Goal: Information Seeking & Learning: Learn about a topic

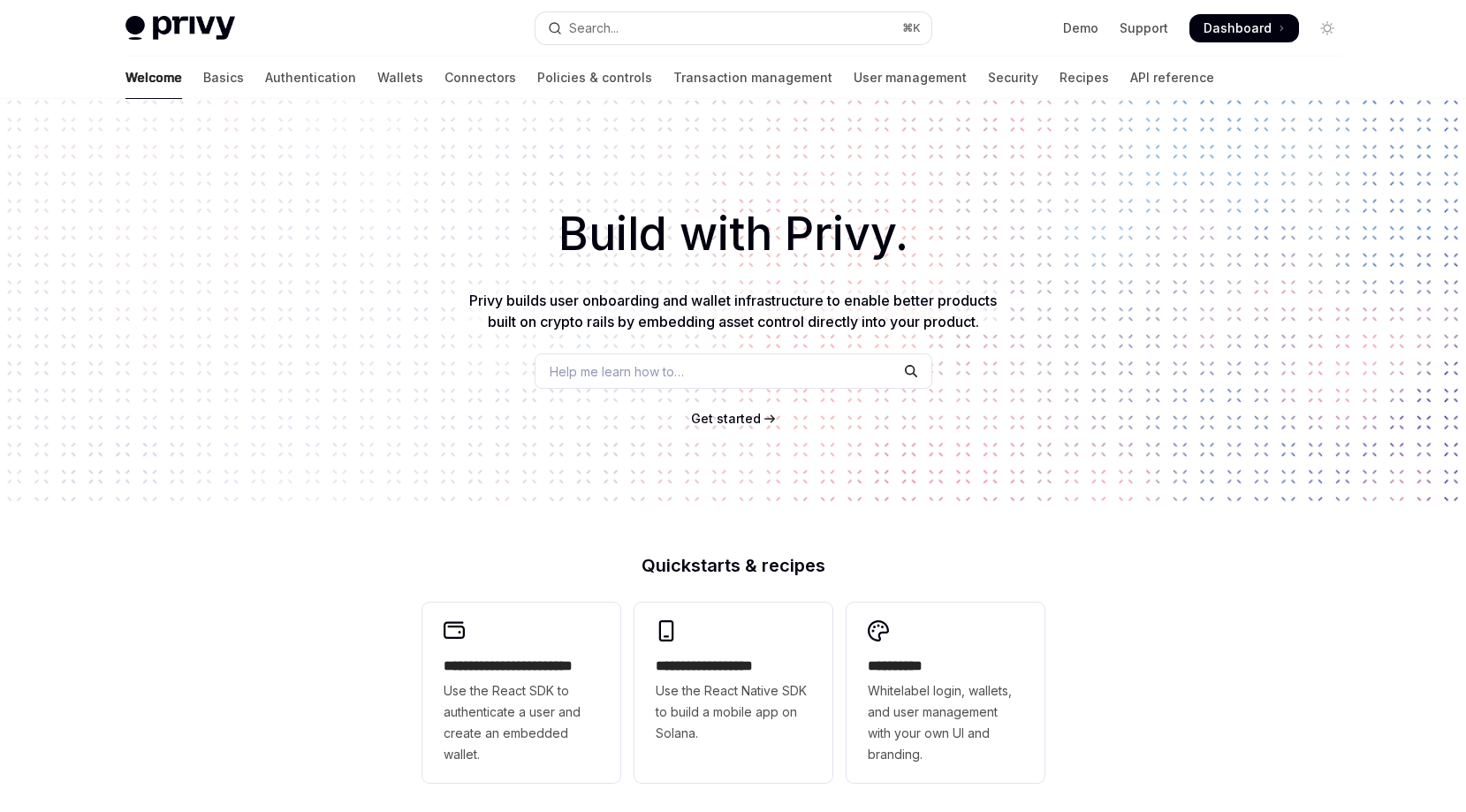
click at [1056, 151] on div "Build with Privy. Privy builds user onboarding and wallet infrastructure to ena…" at bounding box center [733, 300] width 1466 height 403
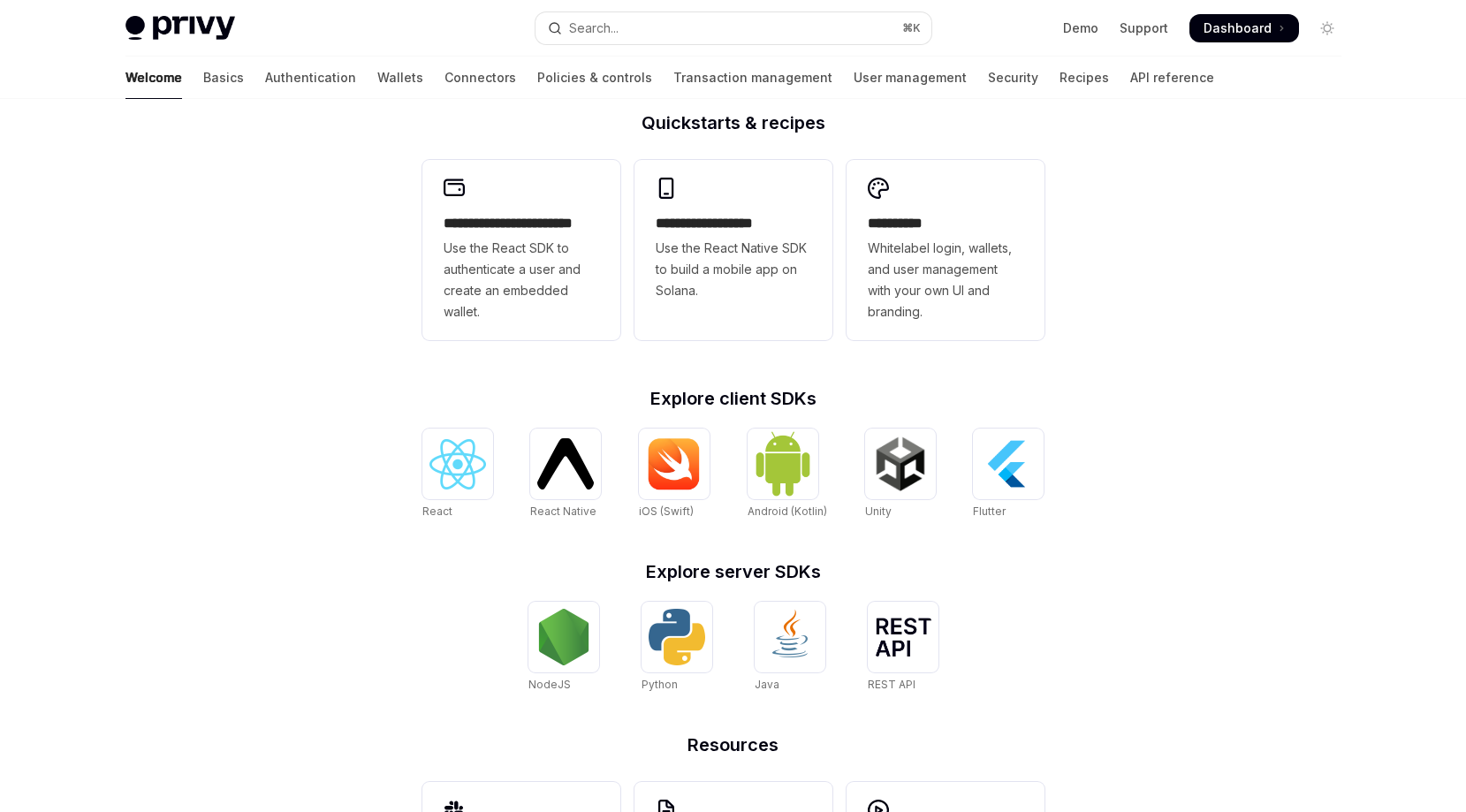
scroll to position [592, 0]
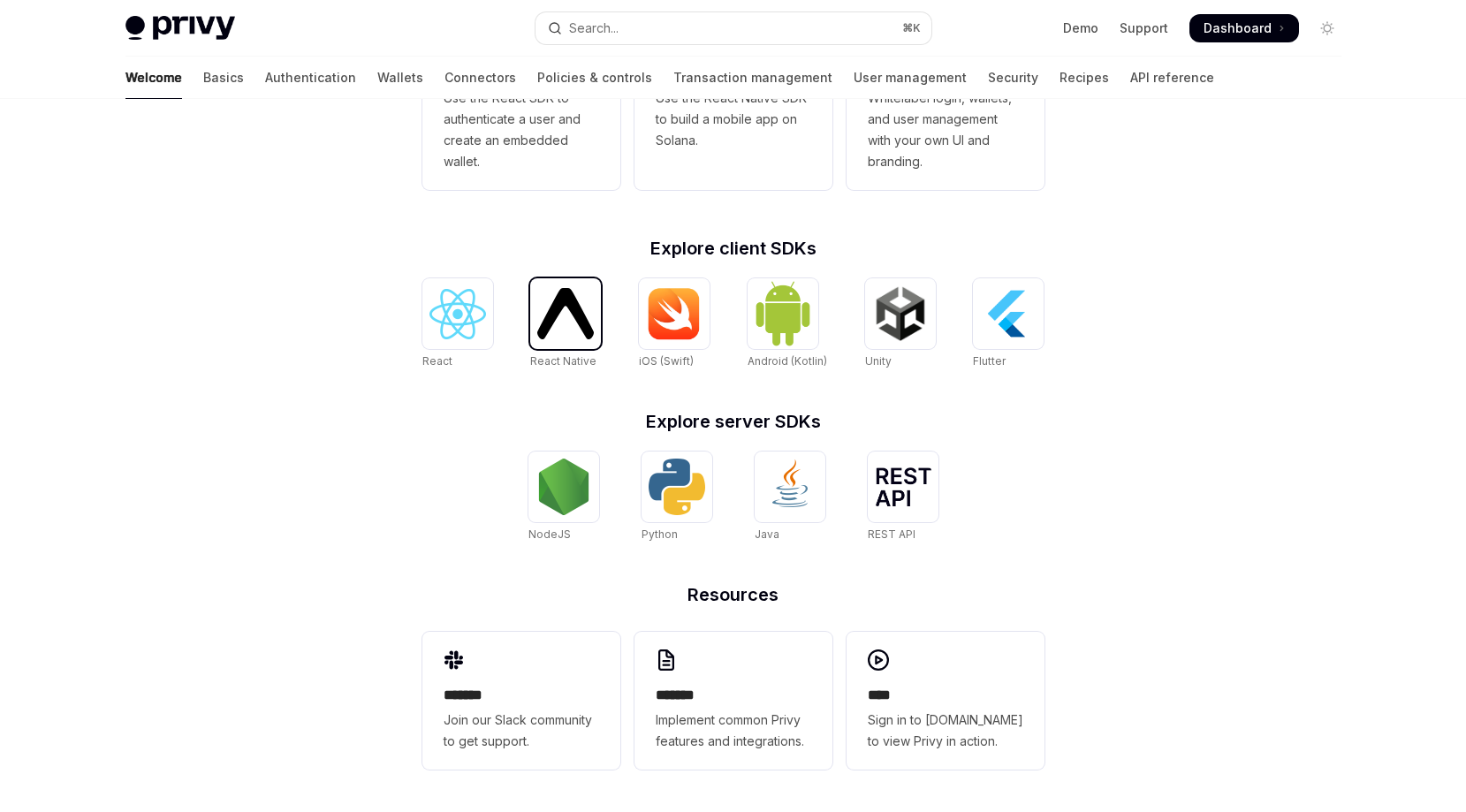
click at [585, 329] on img at bounding box center [565, 313] width 57 height 50
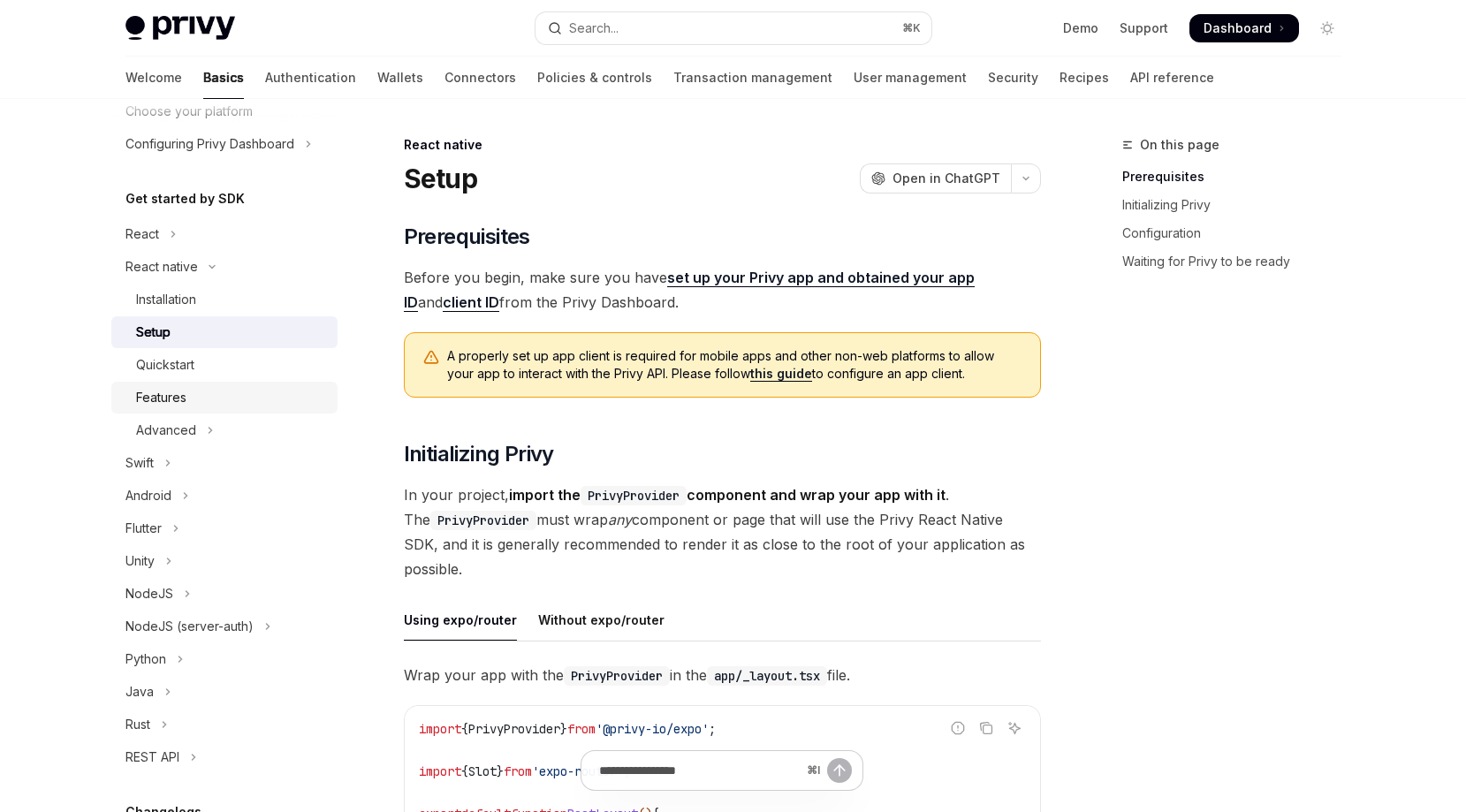
scroll to position [131, 0]
click at [241, 368] on div "Quickstart" at bounding box center [231, 361] width 191 height 21
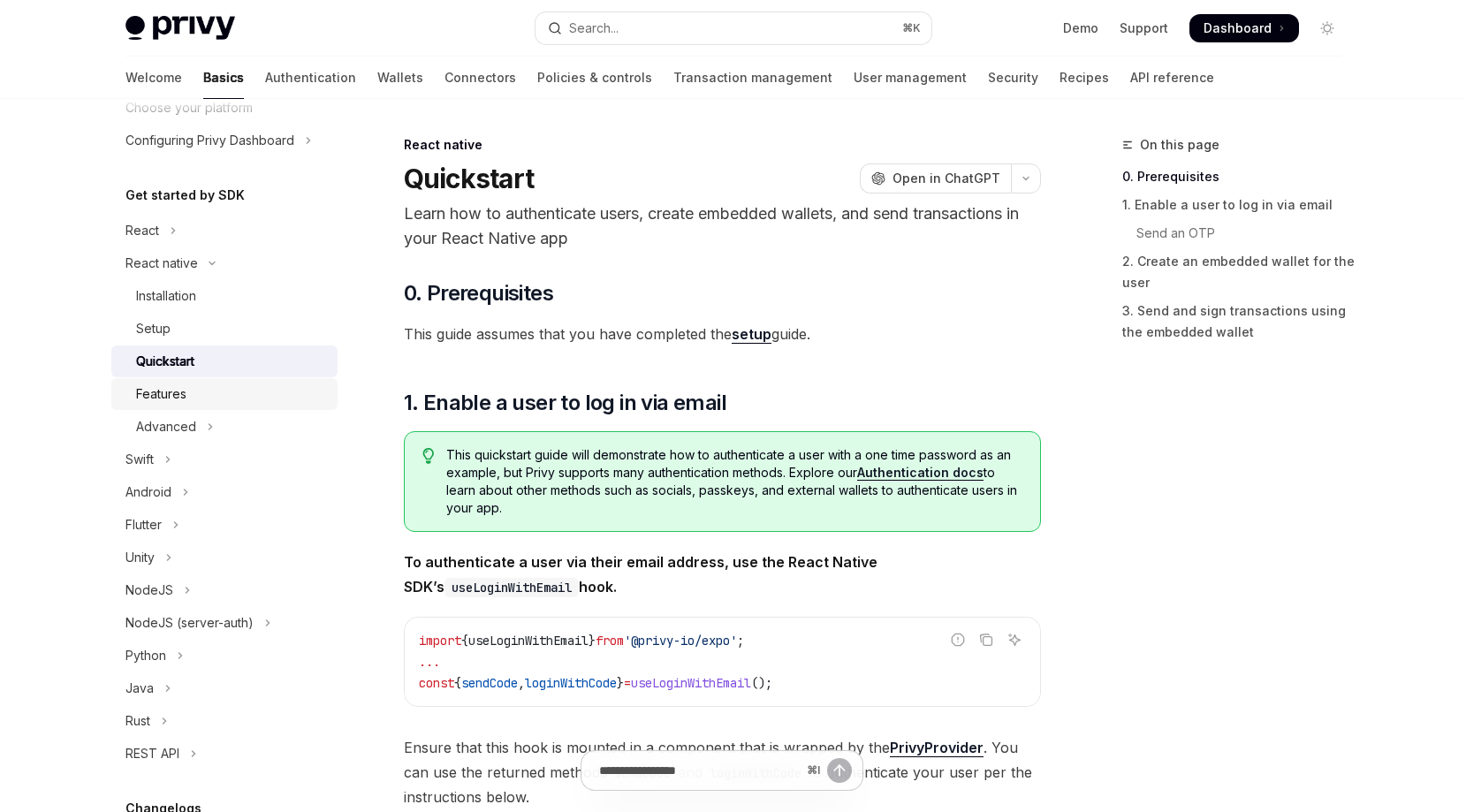
click at [218, 397] on div "Features" at bounding box center [231, 394] width 191 height 21
type textarea "*"
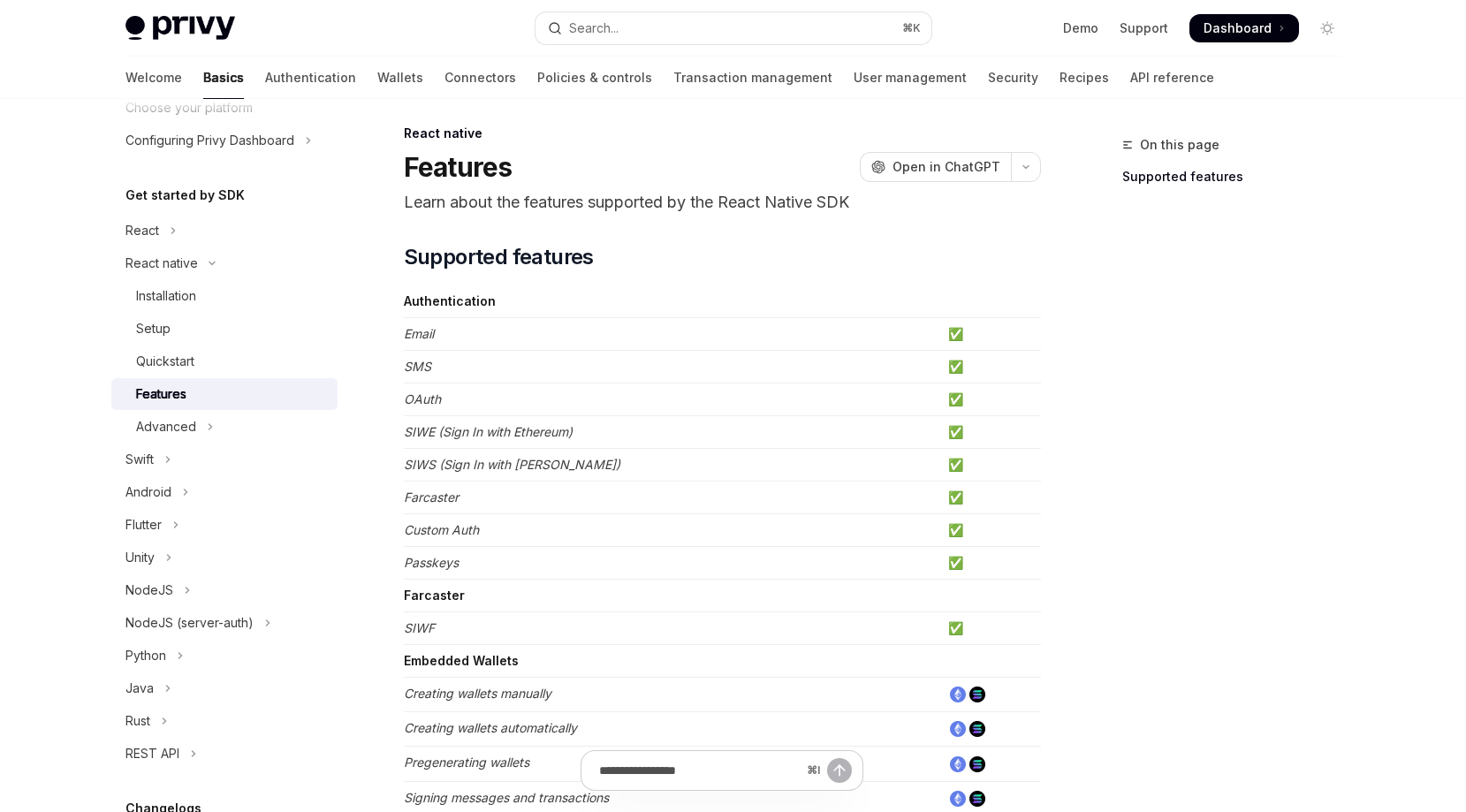
scroll to position [13, 0]
click at [564, 425] on em "SIWE (Sign In with Ethereum)" at bounding box center [489, 430] width 169 height 15
click at [526, 305] on td "Authentication" at bounding box center [673, 299] width 538 height 33
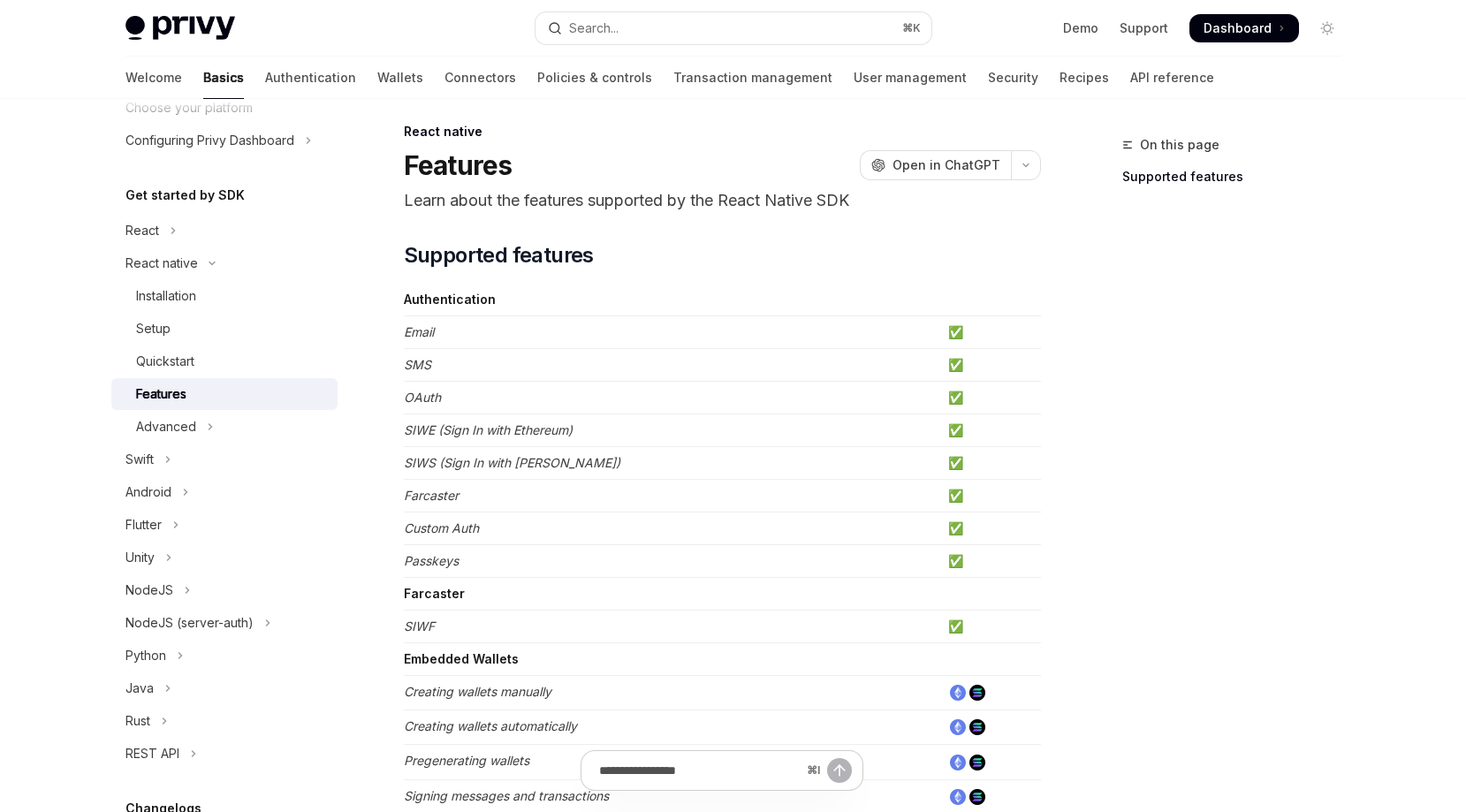
click at [526, 305] on td "Authentication" at bounding box center [673, 299] width 538 height 33
click at [526, 326] on td "Email" at bounding box center [673, 332] width 538 height 33
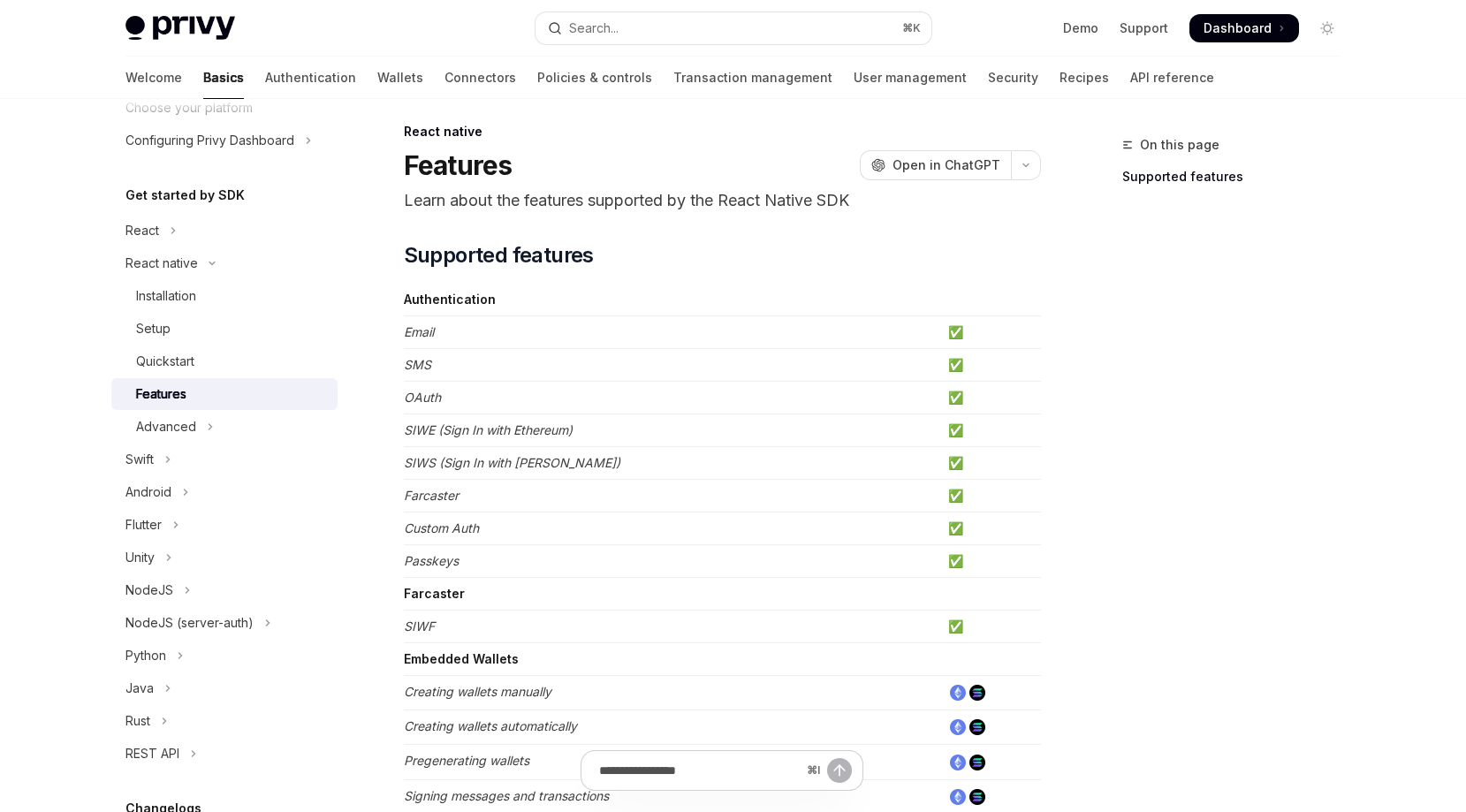
click at [526, 370] on td "SMS" at bounding box center [673, 366] width 538 height 33
click at [528, 410] on td "OAuth" at bounding box center [673, 398] width 538 height 33
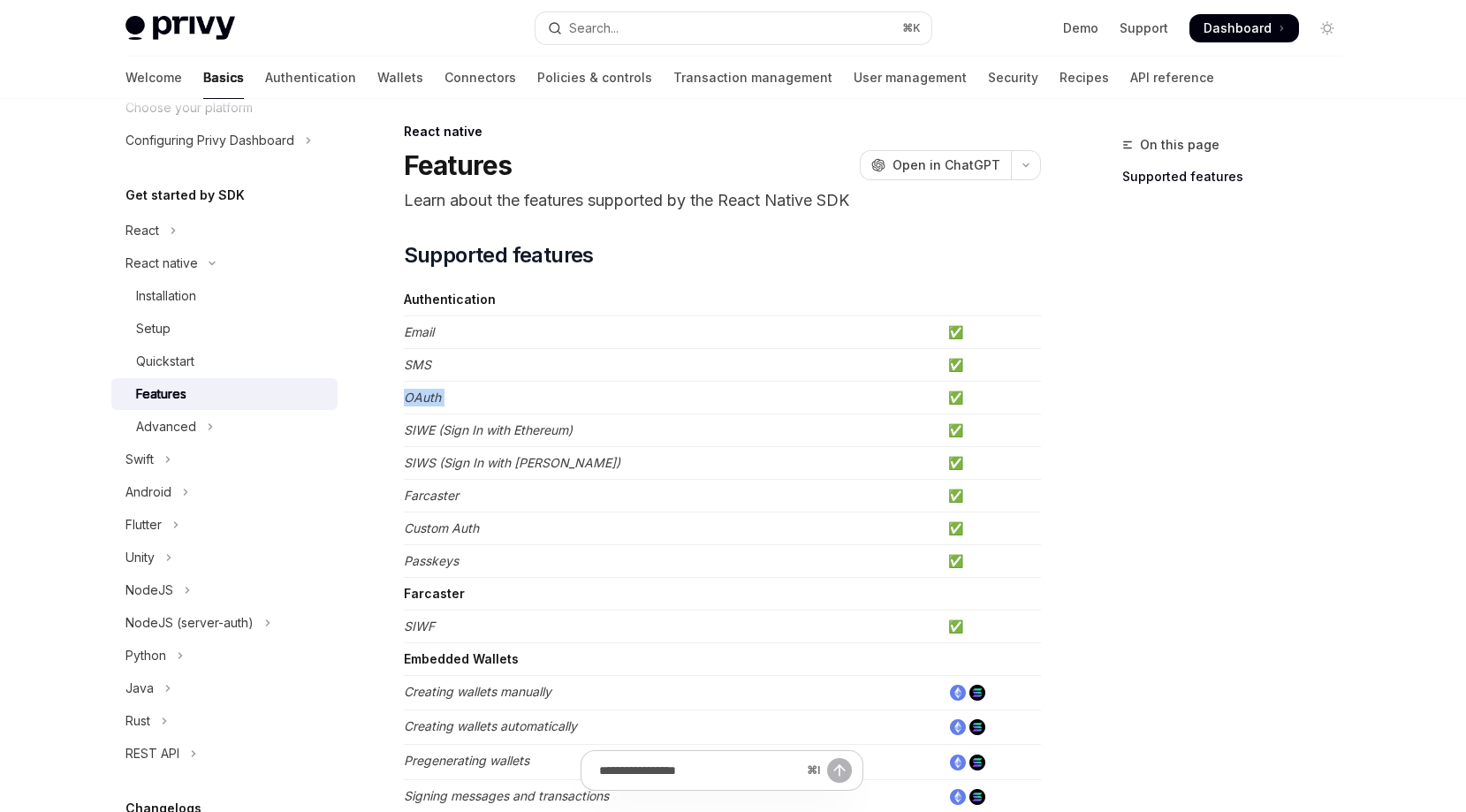
click at [528, 410] on td "OAuth" at bounding box center [673, 398] width 538 height 33
click at [577, 445] on td "SIWE (Sign In with Ethereum)" at bounding box center [673, 431] width 538 height 33
click at [577, 428] on td "SIWE (Sign In with Ethereum)" at bounding box center [673, 431] width 538 height 33
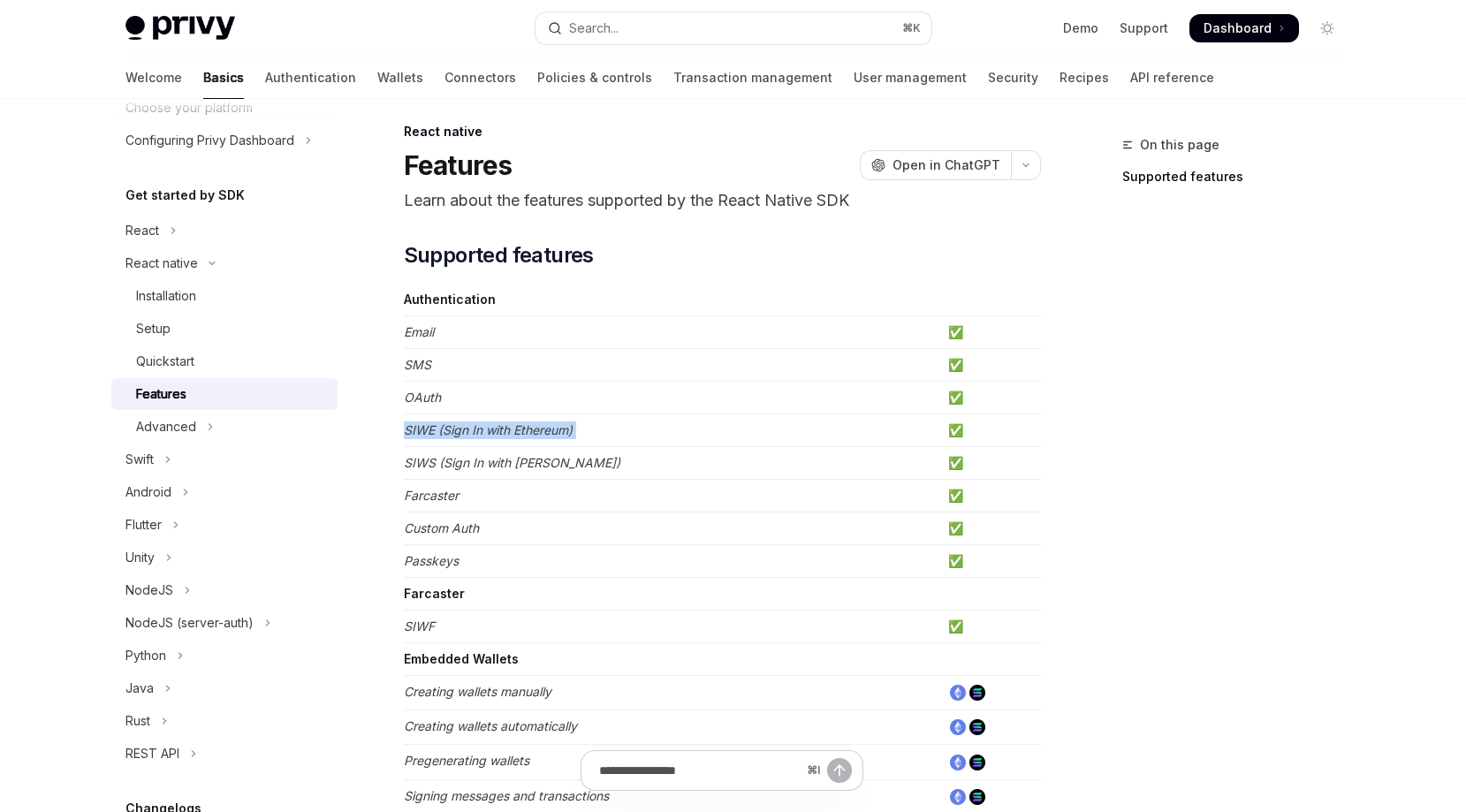
click at [577, 428] on td "SIWE (Sign In with Ethereum)" at bounding box center [673, 431] width 538 height 33
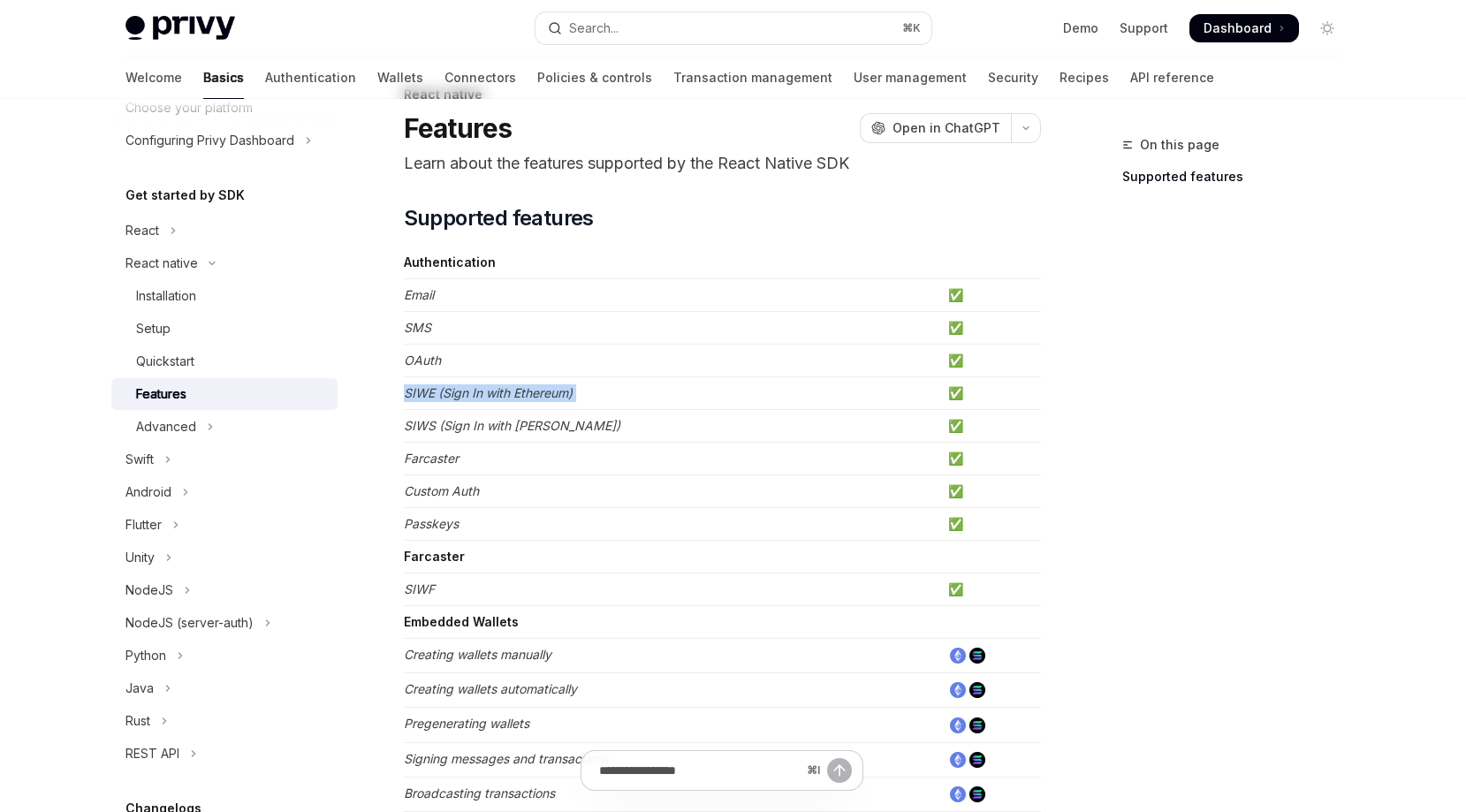
scroll to position [53, 0]
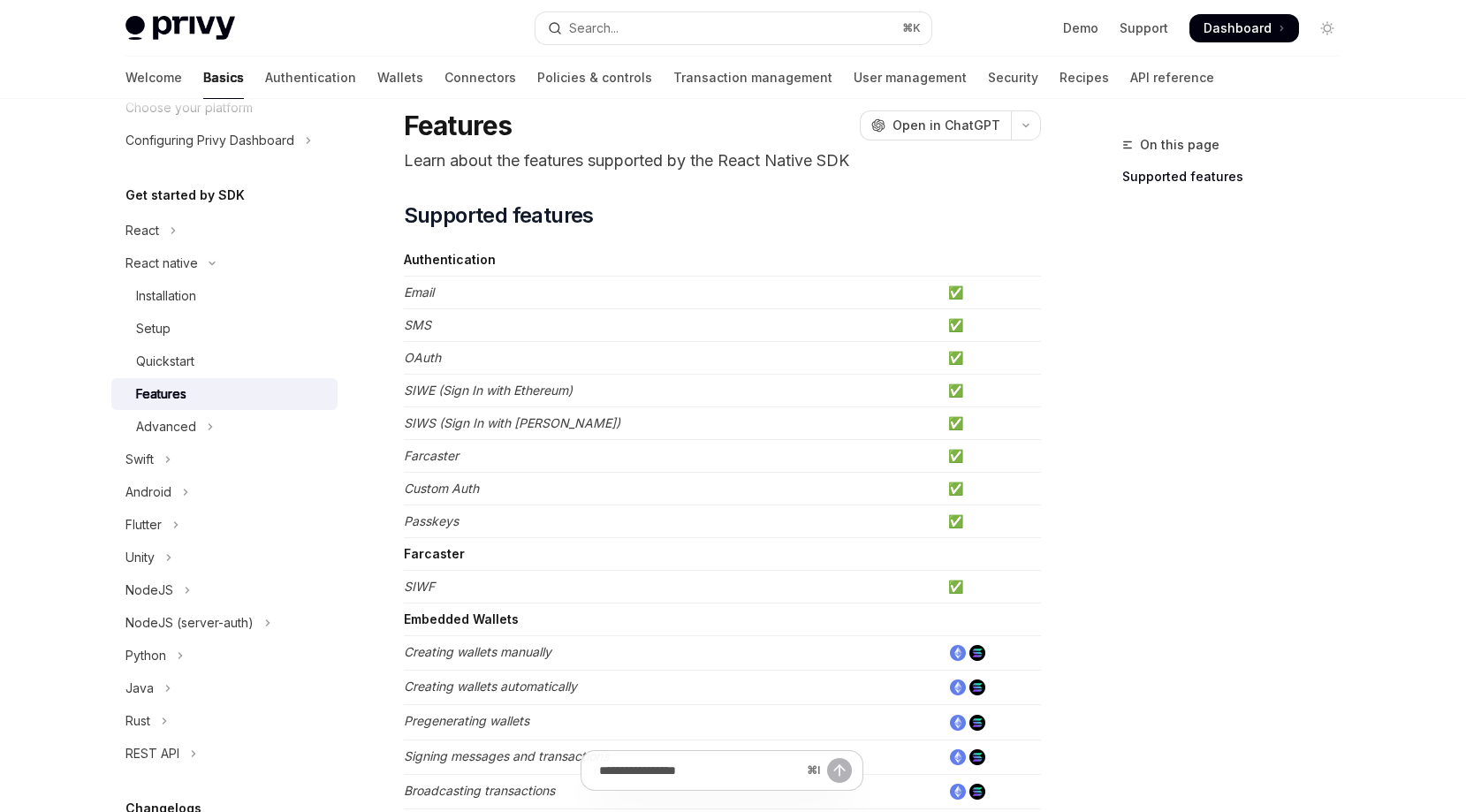
click at [498, 291] on td "Email" at bounding box center [673, 293] width 538 height 33
click at [497, 324] on td "SMS" at bounding box center [673, 325] width 538 height 33
click at [500, 354] on td "OAuth" at bounding box center [673, 358] width 538 height 33
click at [502, 381] on td "SIWE (Sign In with Ethereum)" at bounding box center [673, 391] width 538 height 33
click at [518, 302] on td "Email" at bounding box center [673, 293] width 538 height 33
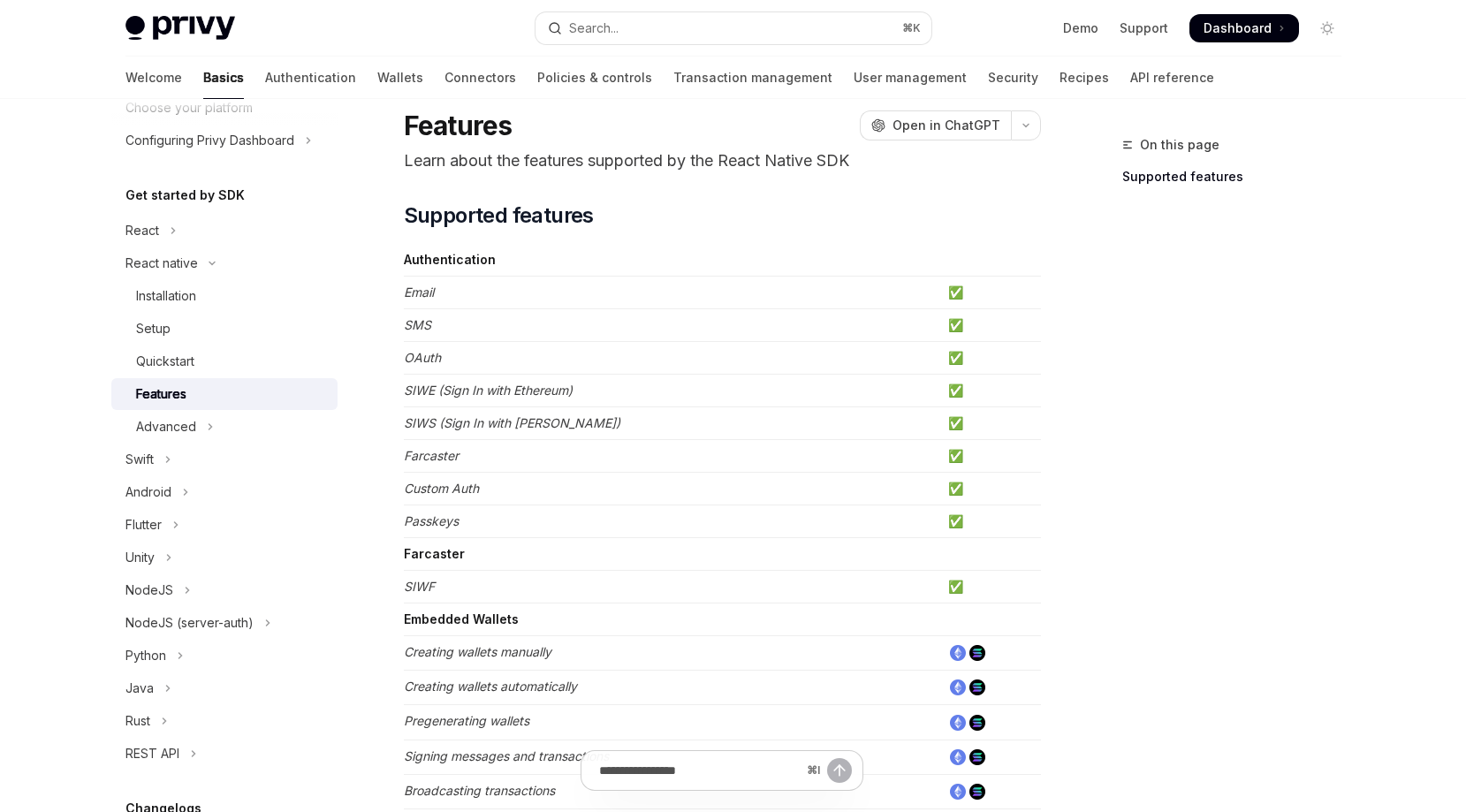
click at [518, 318] on td "SMS" at bounding box center [673, 325] width 538 height 33
click at [524, 360] on td "OAuth" at bounding box center [673, 358] width 538 height 33
click at [525, 387] on em "SIWE (Sign In with Ethereum)" at bounding box center [489, 390] width 169 height 15
click at [528, 425] on em "SIWS (Sign In with Solana)" at bounding box center [512, 423] width 216 height 15
click at [528, 396] on em "SIWE (Sign In with Ethereum)" at bounding box center [489, 390] width 169 height 15
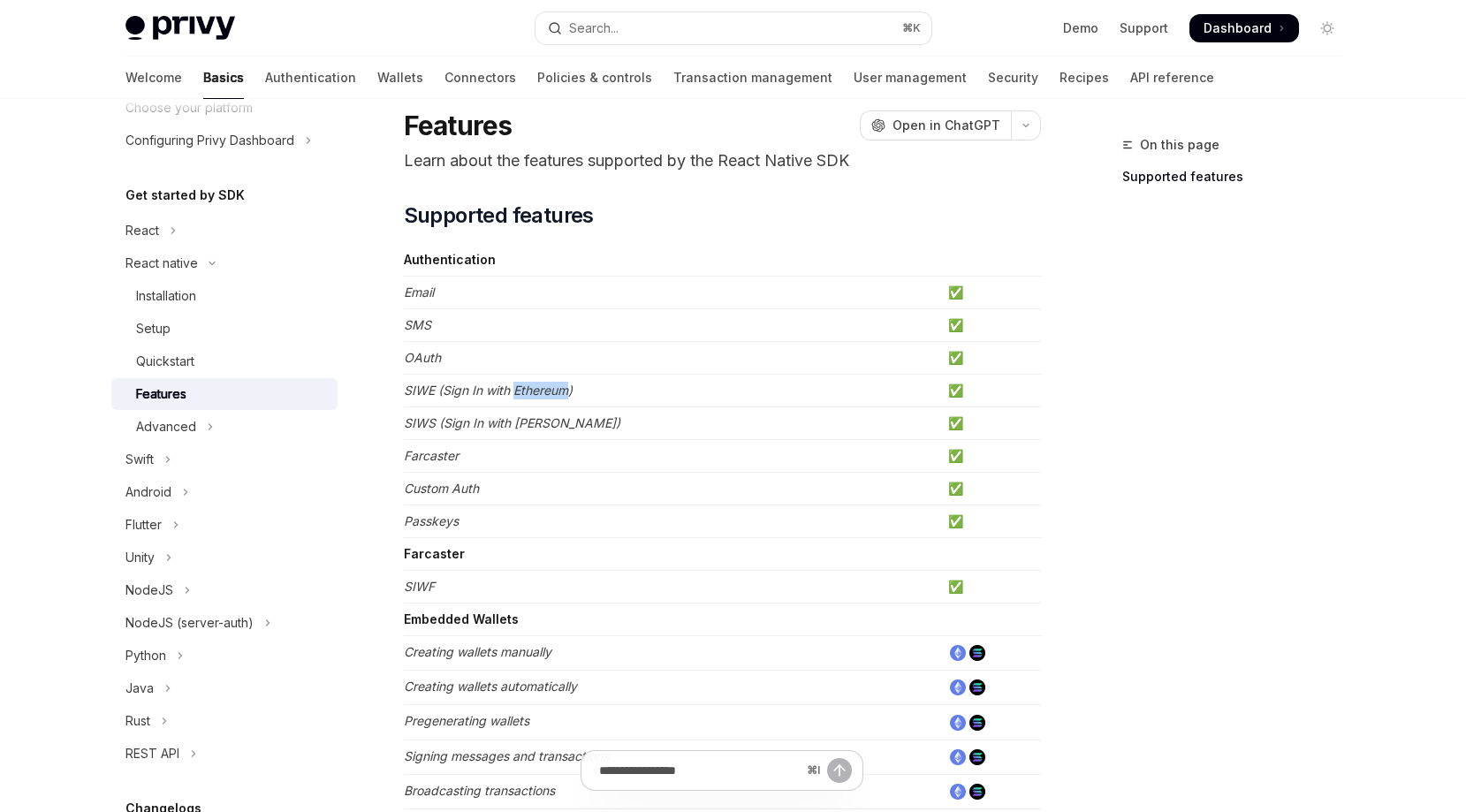
click at [528, 396] on em "SIWE (Sign In with Ethereum)" at bounding box center [489, 390] width 169 height 15
click at [528, 424] on em "SIWS (Sign In with Solana)" at bounding box center [512, 423] width 216 height 15
click at [528, 456] on td "Farcaster" at bounding box center [673, 456] width 538 height 33
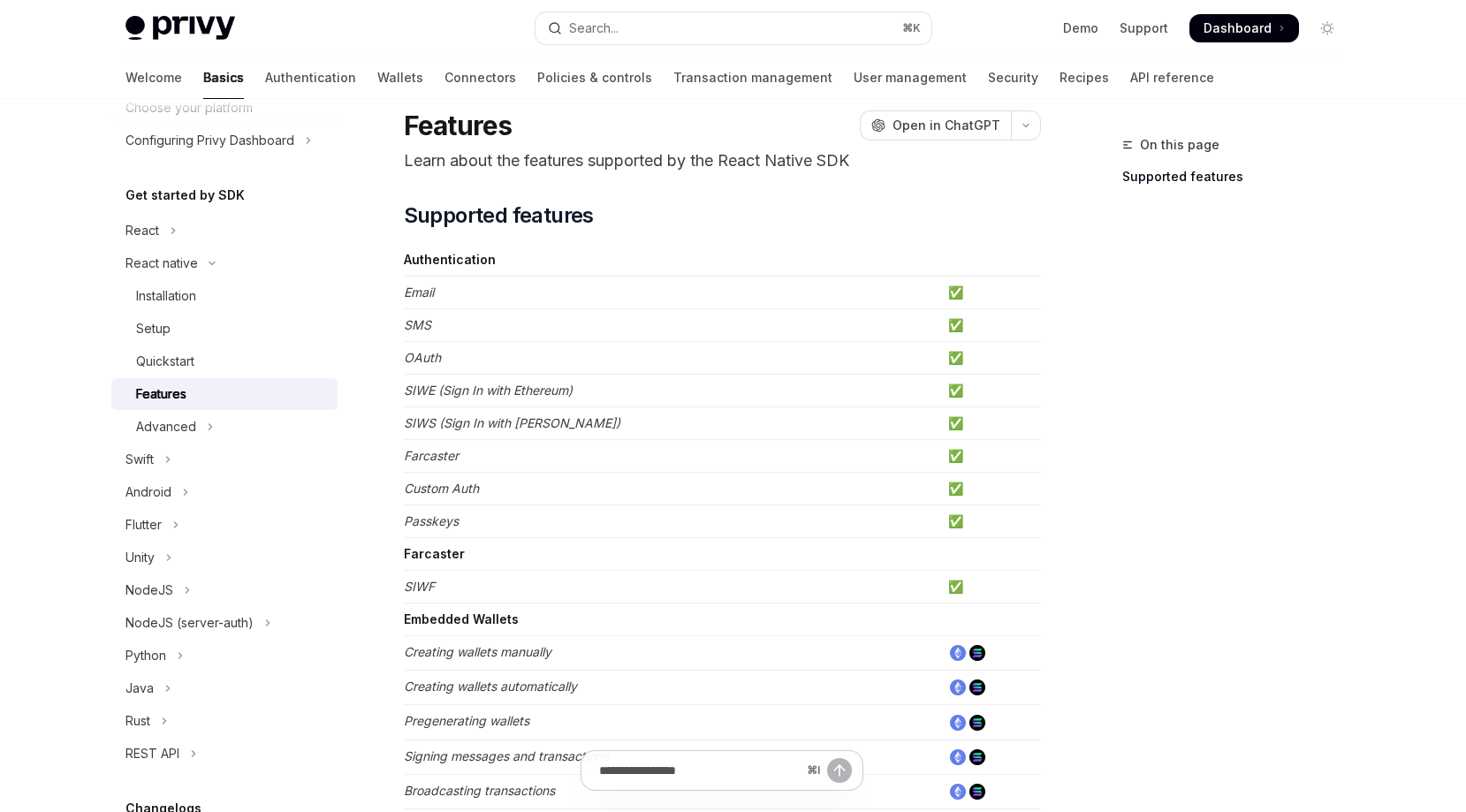
click at [528, 488] on td "Custom Auth" at bounding box center [673, 489] width 538 height 33
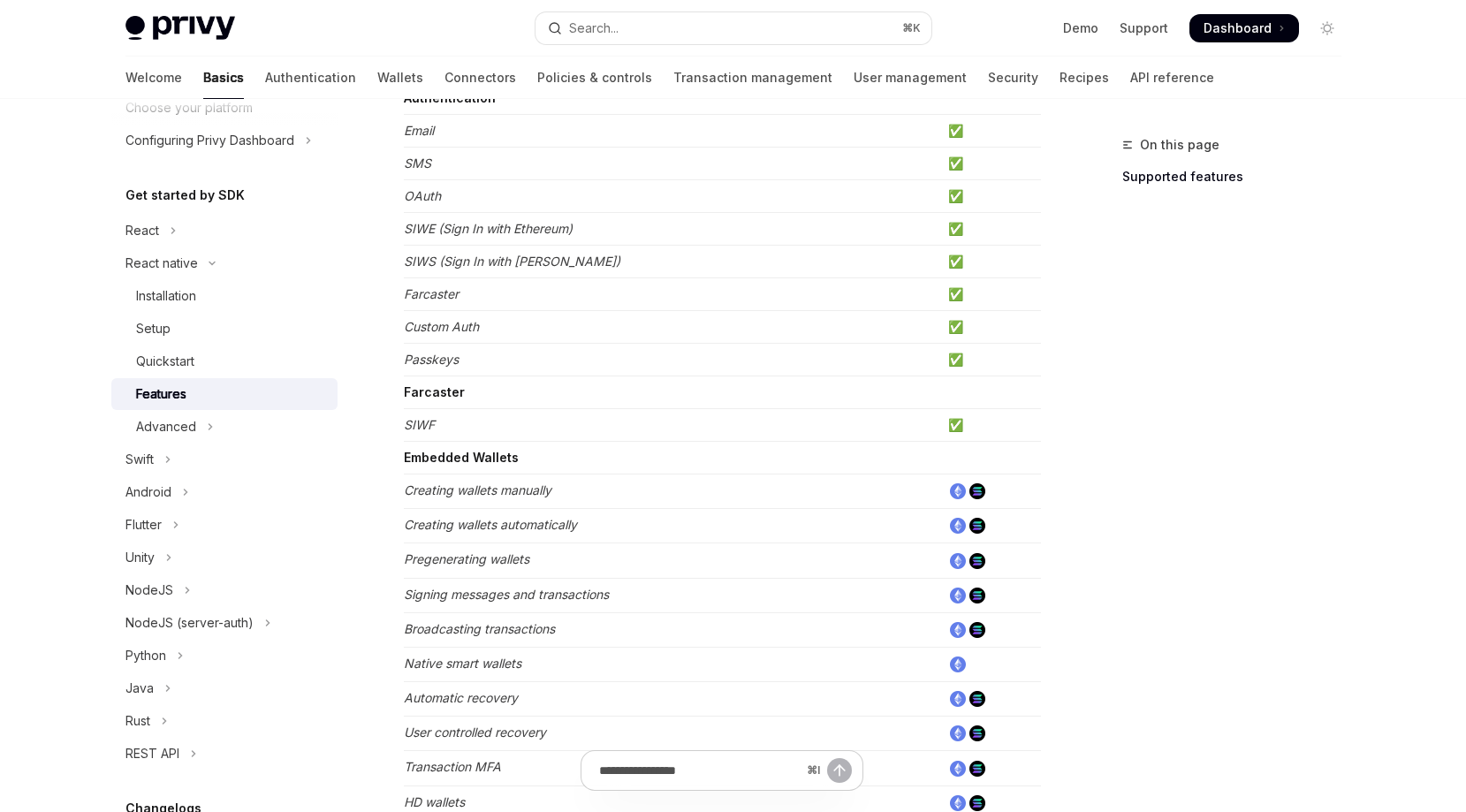
scroll to position [207, 0]
